Goal: Find specific page/section: Find specific page/section

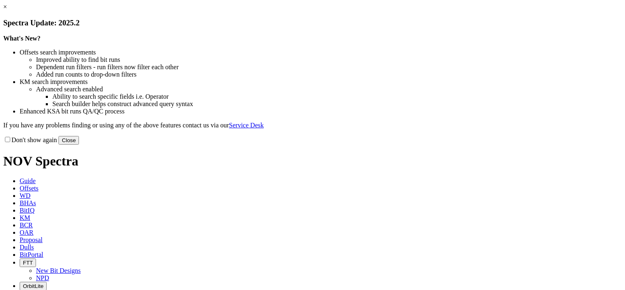
click at [7, 10] on link "×" at bounding box center [5, 6] width 4 height 7
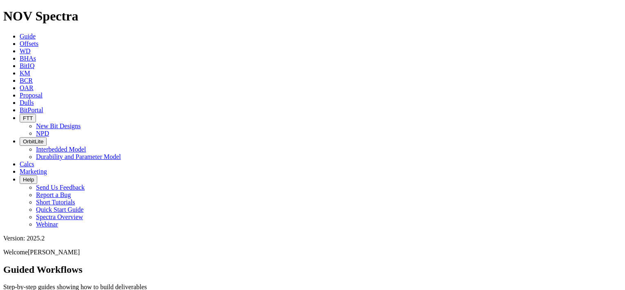
click at [20, 99] on icon at bounding box center [20, 102] width 0 height 7
click at [76, 289] on input "text" at bounding box center [39, 294] width 72 height 9
paste input "A314303"
click at [76, 289] on input "A314303" at bounding box center [39, 294] width 72 height 9
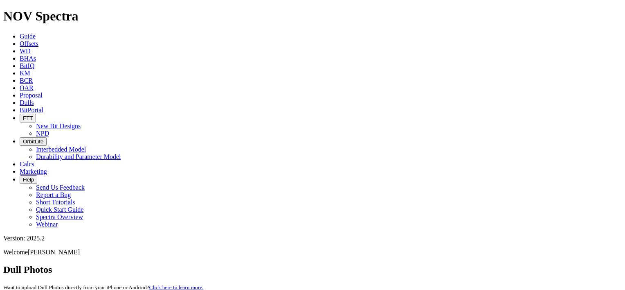
click at [76, 289] on input "A314303" at bounding box center [39, 294] width 72 height 9
paste input "7107"
type input "A317107"
